Goal: Task Accomplishment & Management: Manage account settings

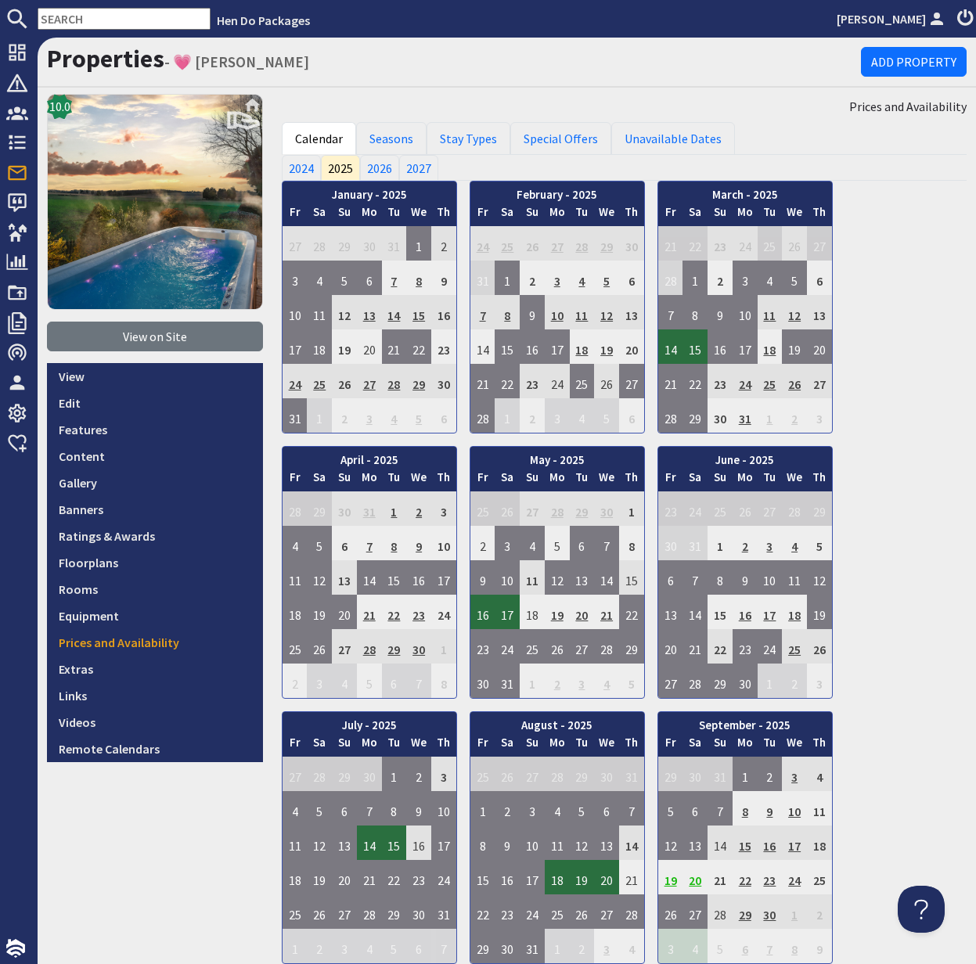
click at [70, 16] on input "text" at bounding box center [124, 19] width 173 height 22
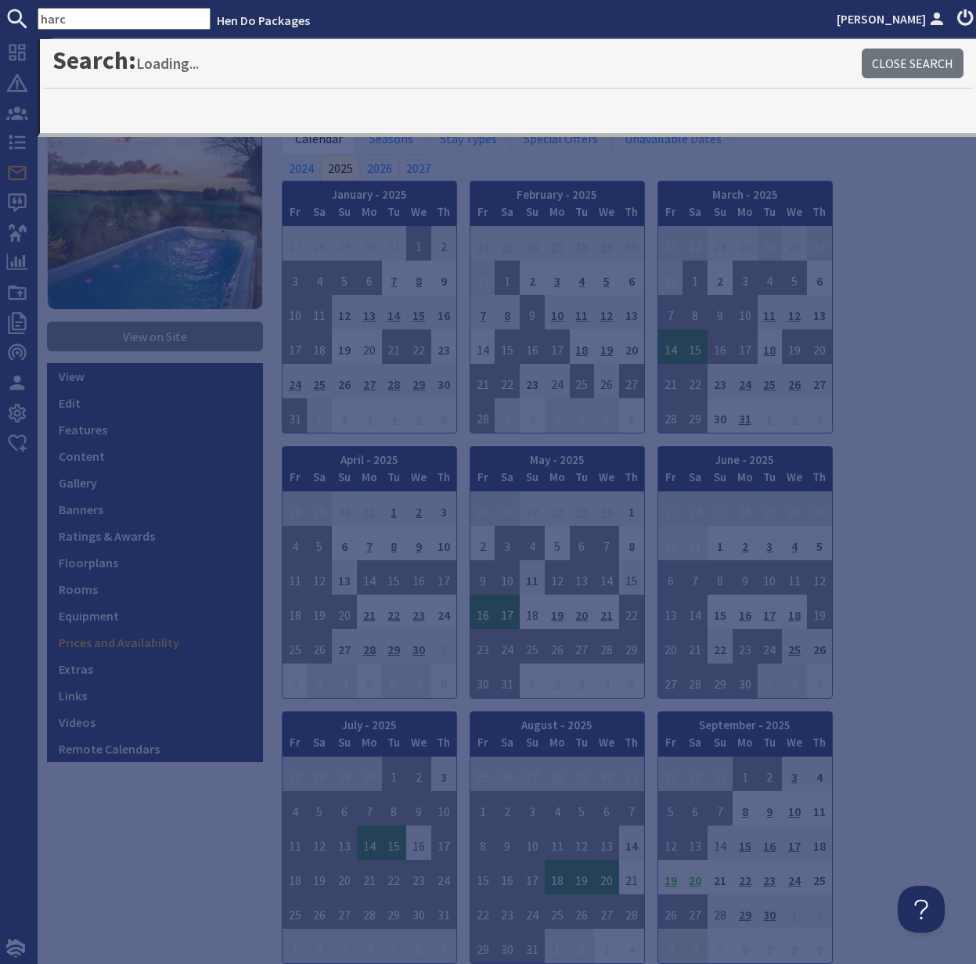
type input "harc"
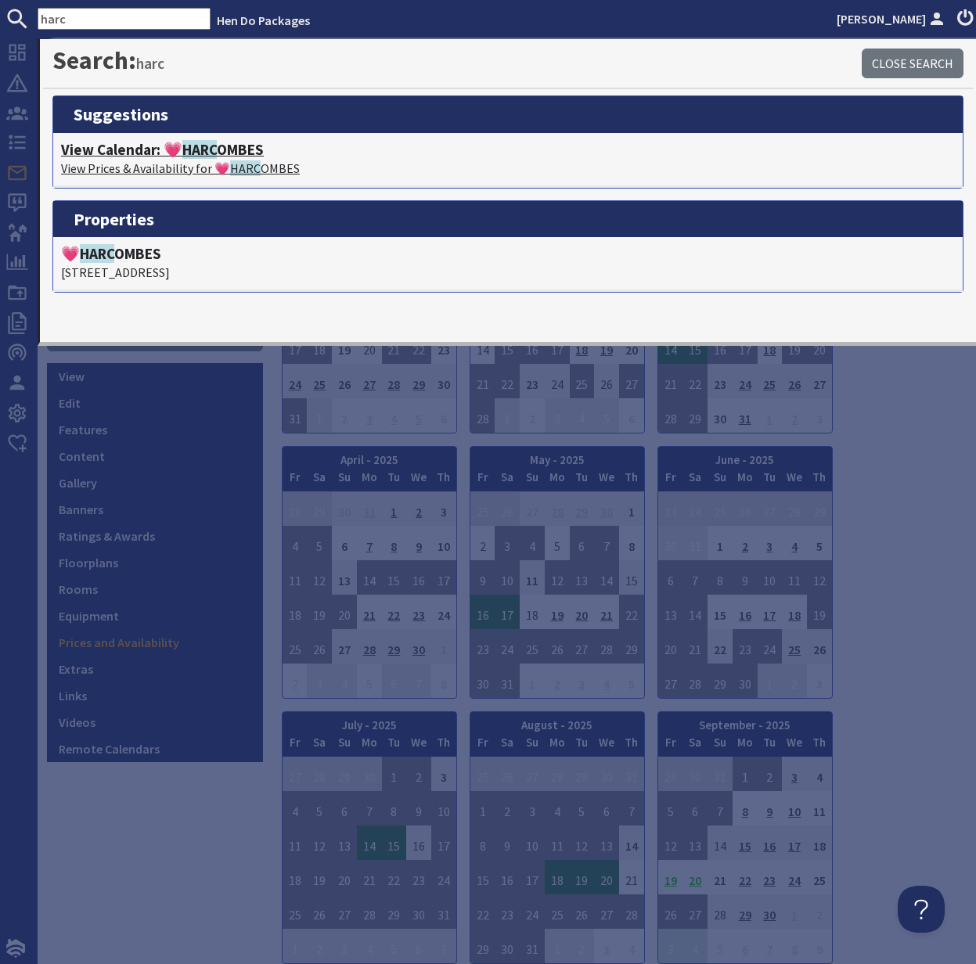
click at [139, 159] on p "View Prices & Availability for 💗 HARC OMBES" at bounding box center [508, 168] width 894 height 19
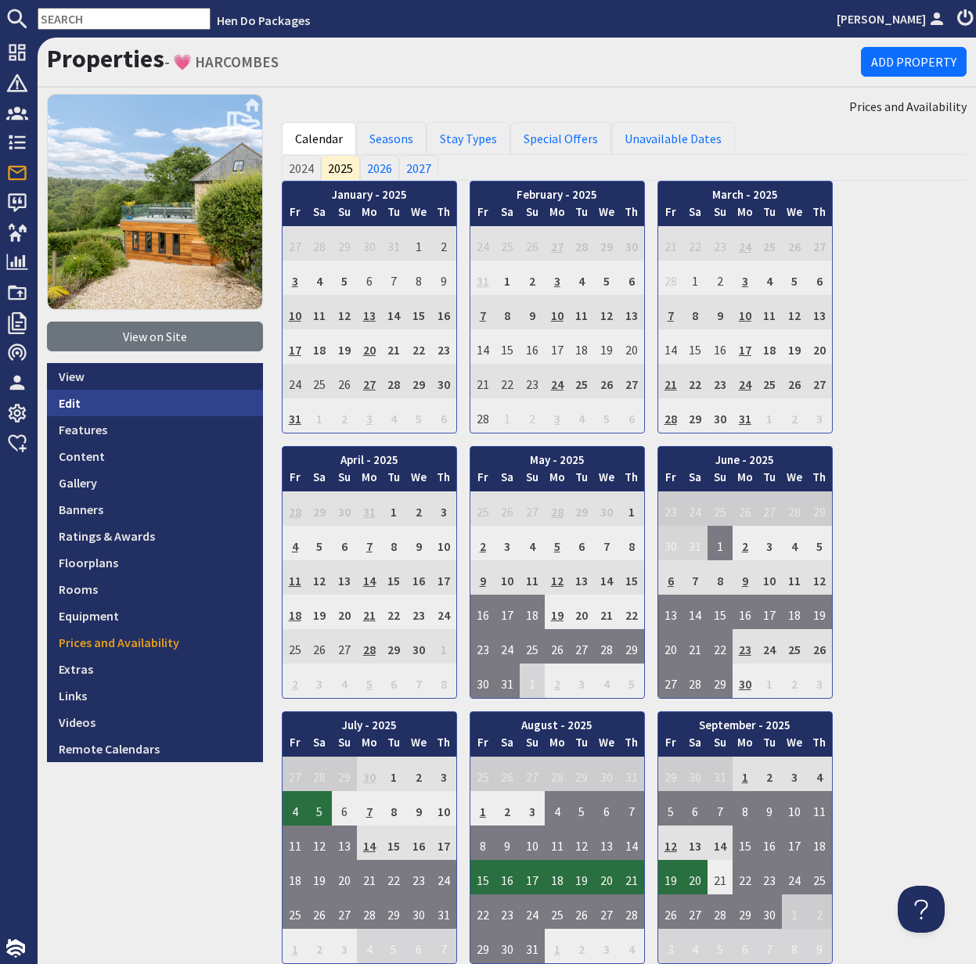
click at [80, 402] on link "Edit" at bounding box center [155, 403] width 216 height 27
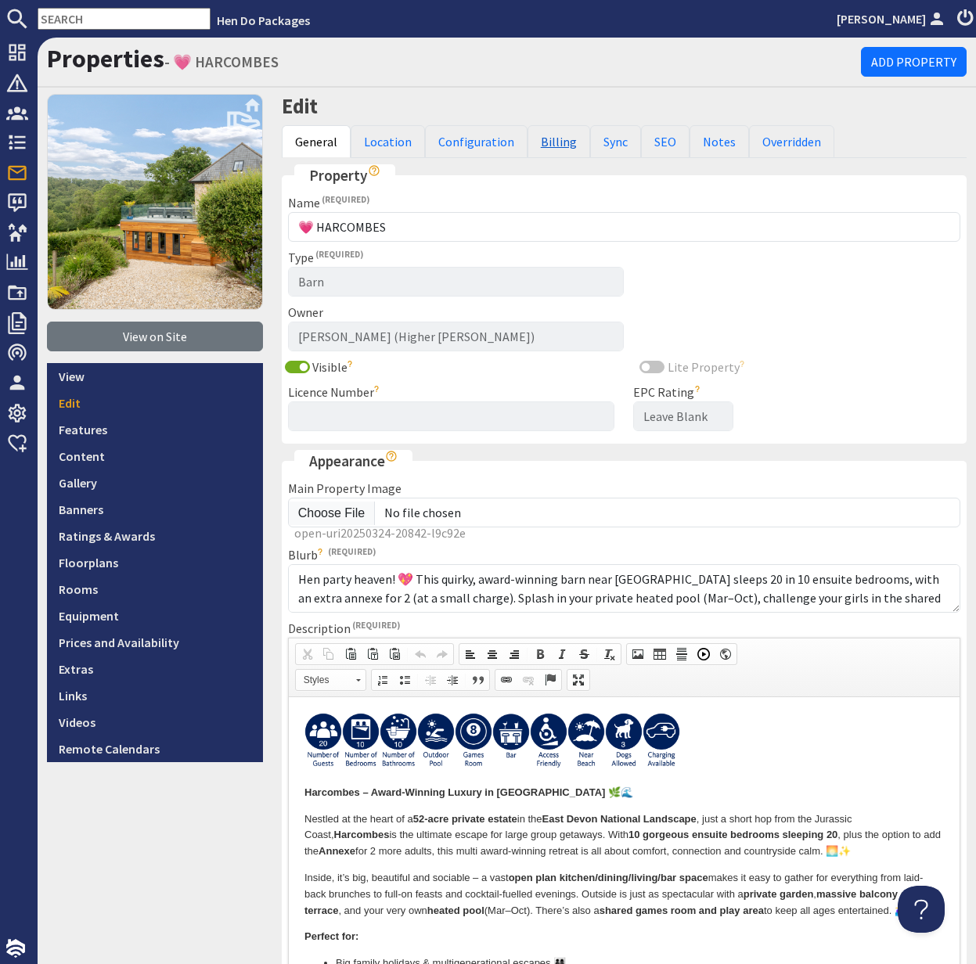
click at [557, 142] on link "Billing" at bounding box center [559, 141] width 63 height 33
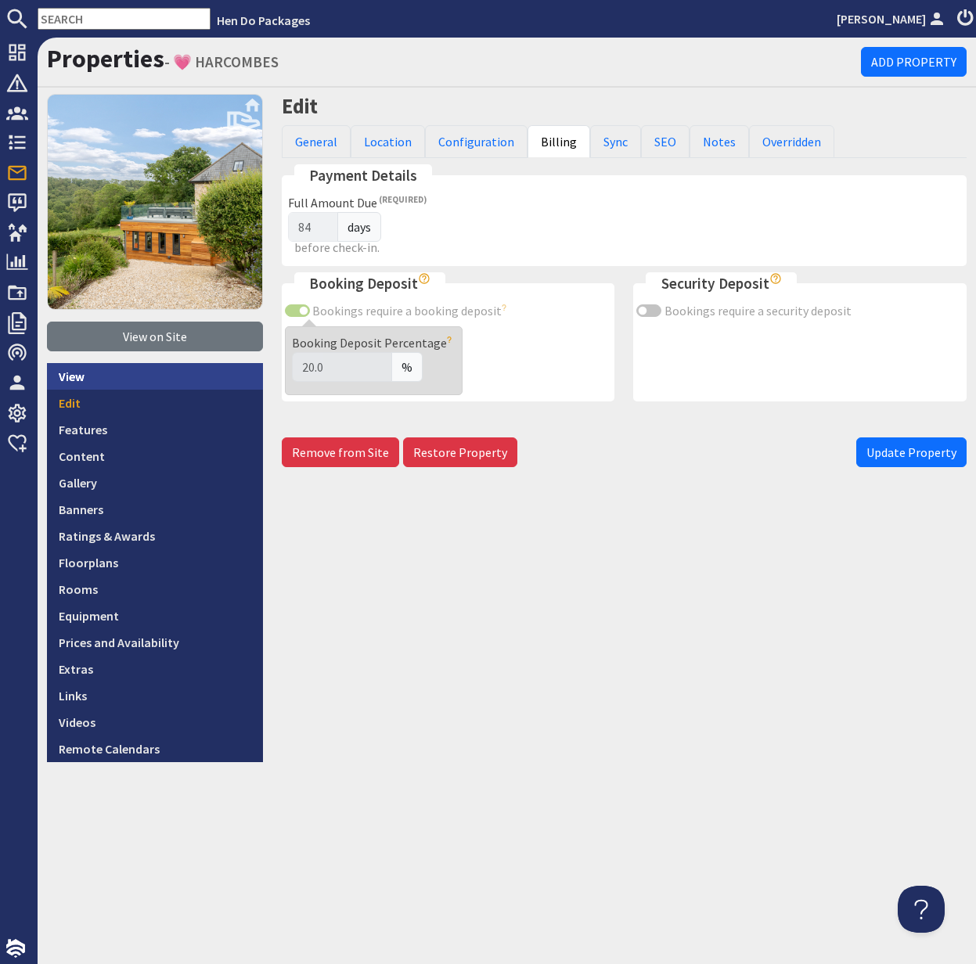
click at [87, 367] on link "View" at bounding box center [155, 376] width 216 height 27
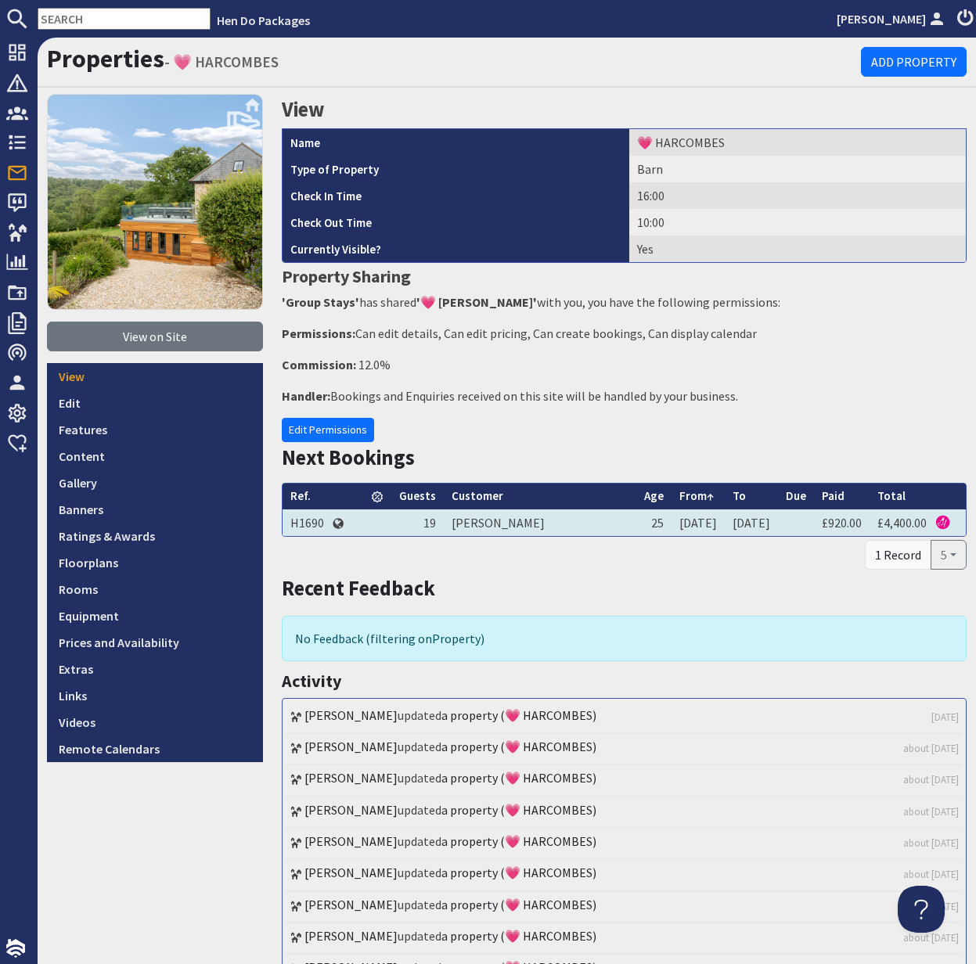
click at [319, 517] on td "H1690" at bounding box center [307, 523] width 49 height 27
